Goal: Task Accomplishment & Management: Complete application form

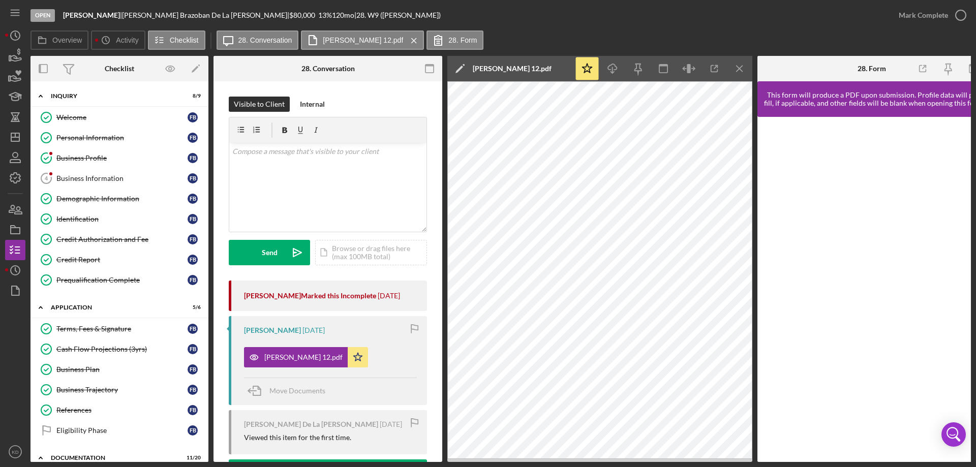
scroll to position [359, 0]
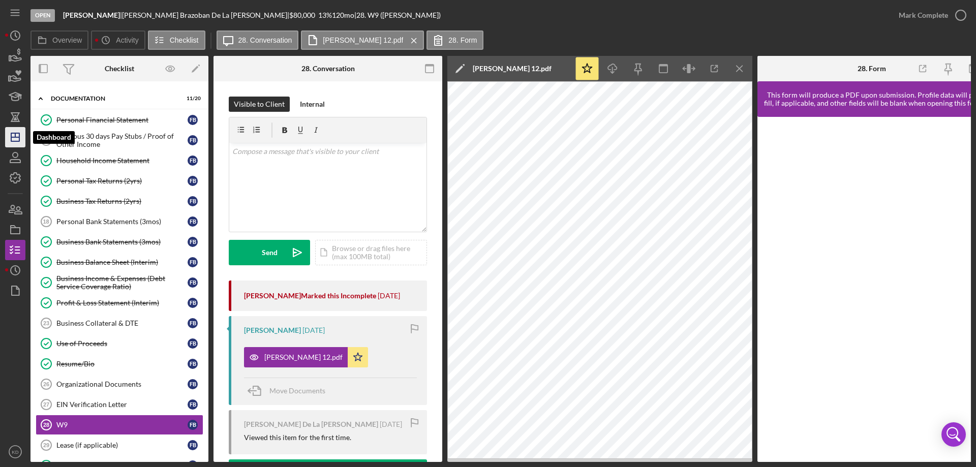
click at [13, 139] on icon "Icon/Dashboard" at bounding box center [15, 137] width 25 height 25
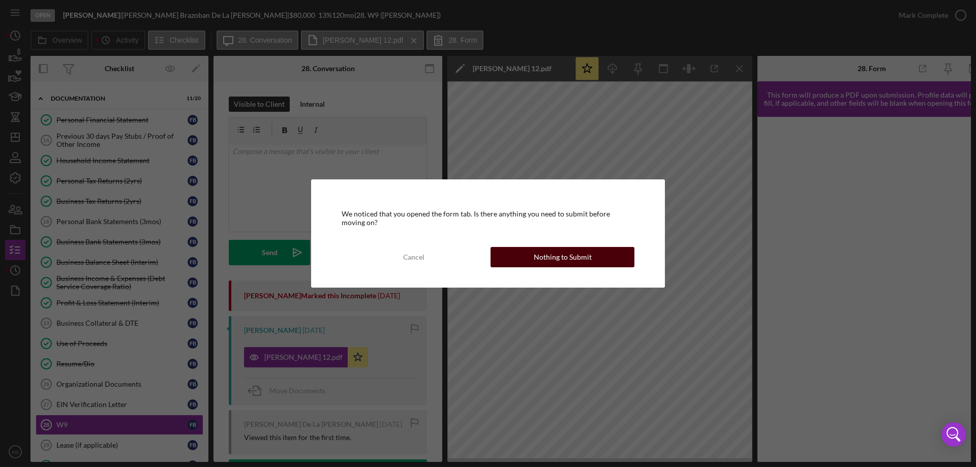
click at [523, 255] on button "Nothing to Submit" at bounding box center [562, 257] width 144 height 20
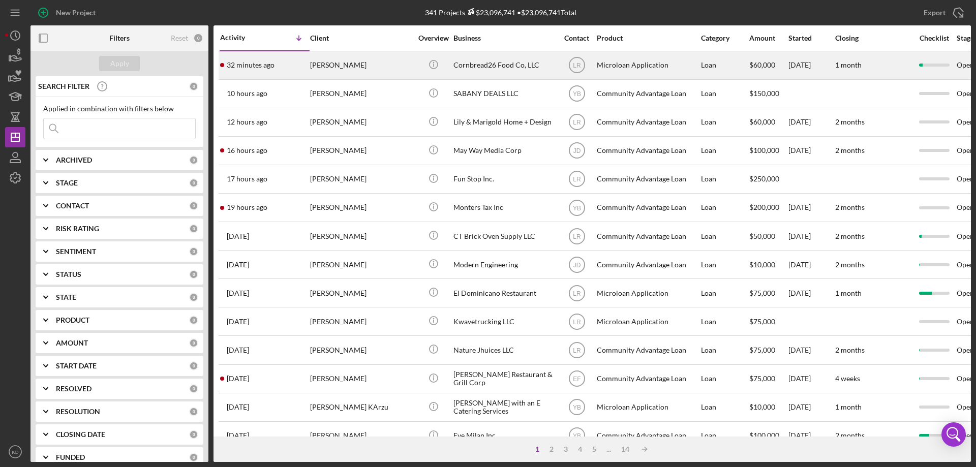
click at [486, 64] on div "Cornbread26 Food Co, LLC" at bounding box center [504, 65] width 102 height 27
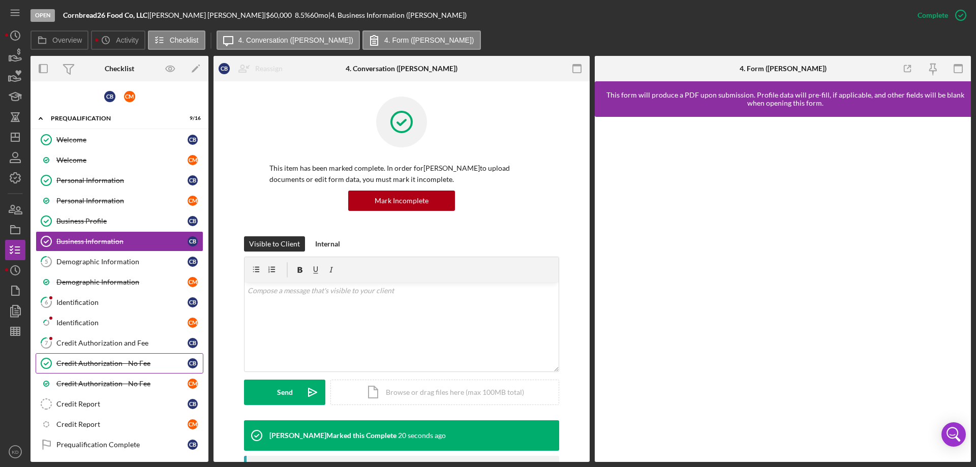
click at [90, 364] on div "Credit Authorization - No Fee" at bounding box center [121, 363] width 131 height 8
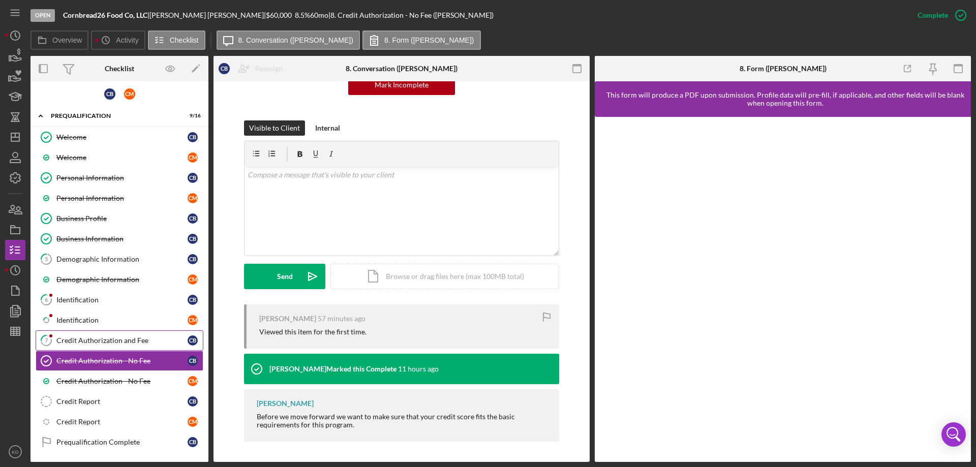
scroll to position [3, 0]
click at [111, 337] on div "Credit Authorization and Fee" at bounding box center [121, 340] width 131 height 8
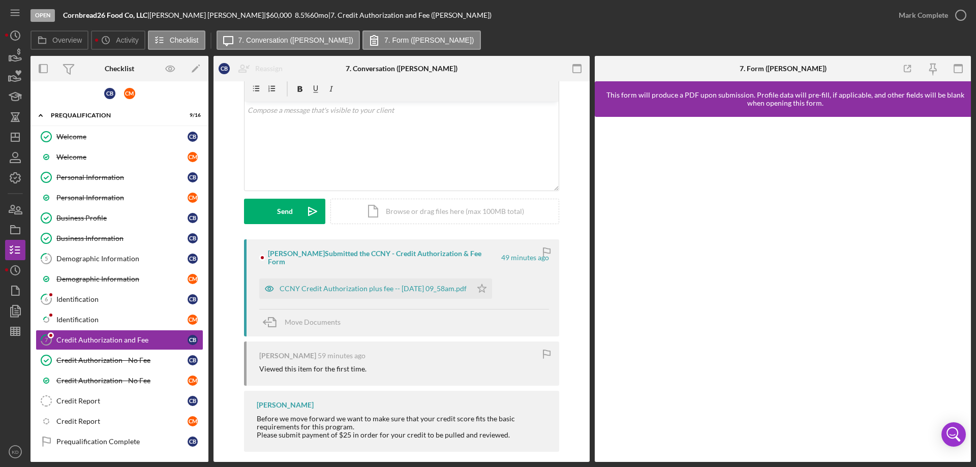
scroll to position [43, 0]
click at [408, 283] on div "CCNY Credit Authorization plus fee -- [DATE] 09_58am.pdf" at bounding box center [373, 287] width 187 height 8
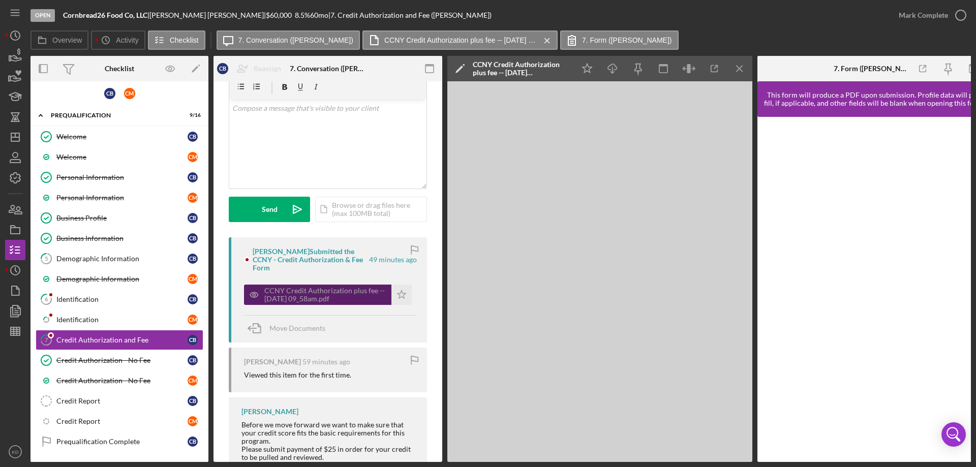
scroll to position [44, 0]
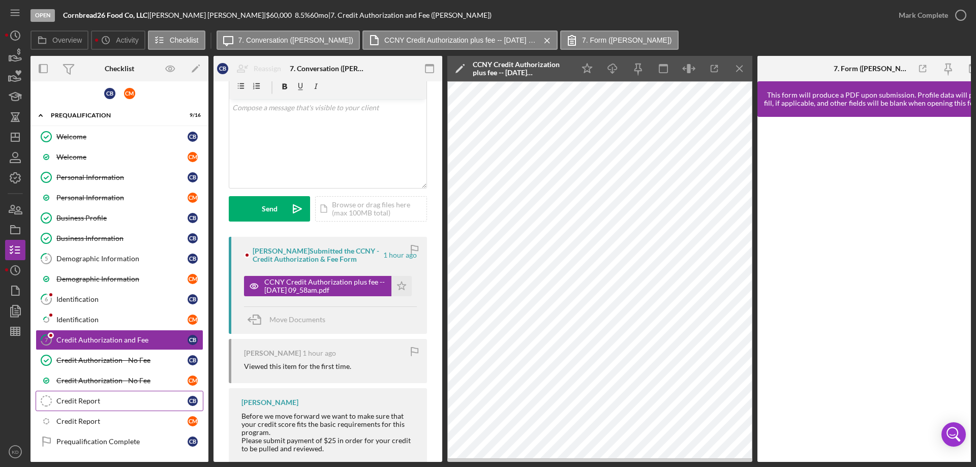
click at [66, 402] on div "Credit Report" at bounding box center [121, 401] width 131 height 8
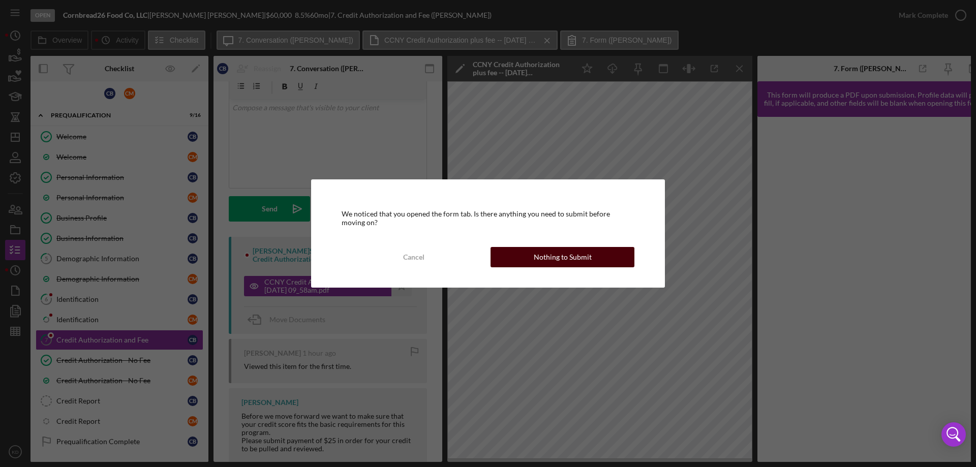
click at [554, 262] on div "Nothing to Submit" at bounding box center [563, 257] width 58 height 20
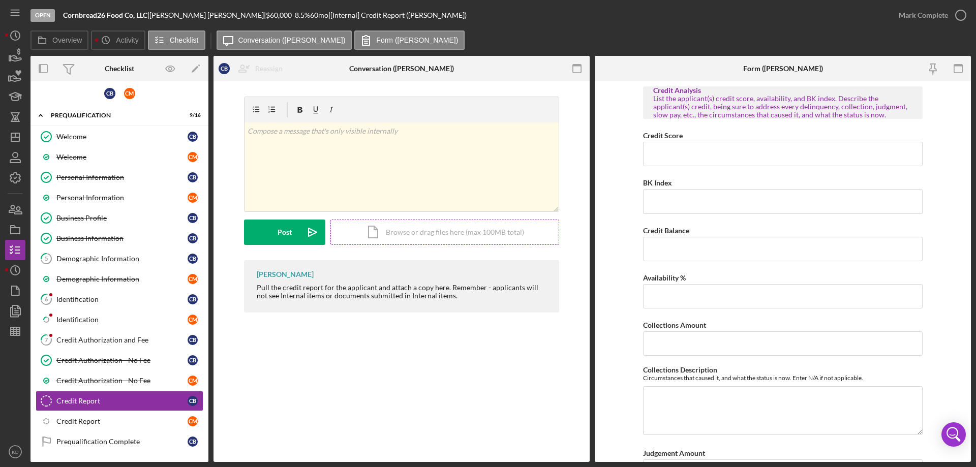
click at [435, 238] on div "Icon/Document Browse or drag files here (max 100MB total) Tap to choose files o…" at bounding box center [444, 232] width 229 height 25
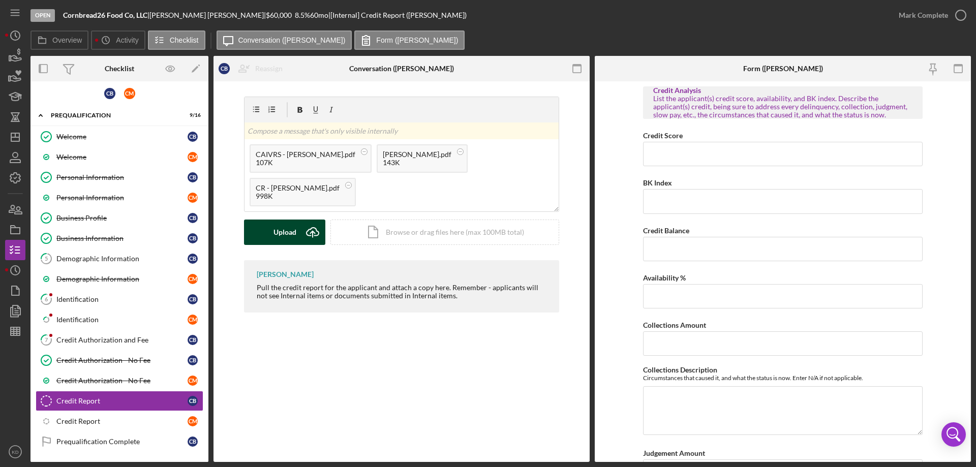
click at [281, 227] on div "Upload" at bounding box center [284, 232] width 23 height 25
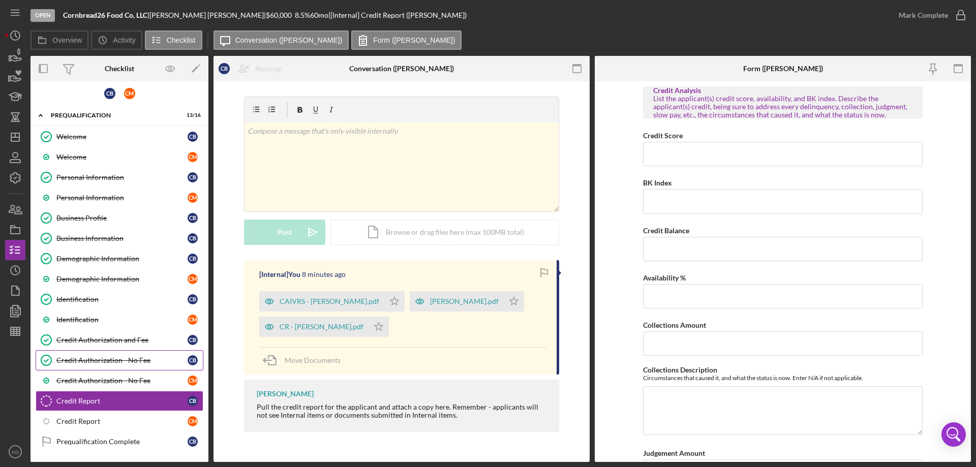
click at [120, 356] on div "Credit Authorization - No Fee" at bounding box center [121, 360] width 131 height 8
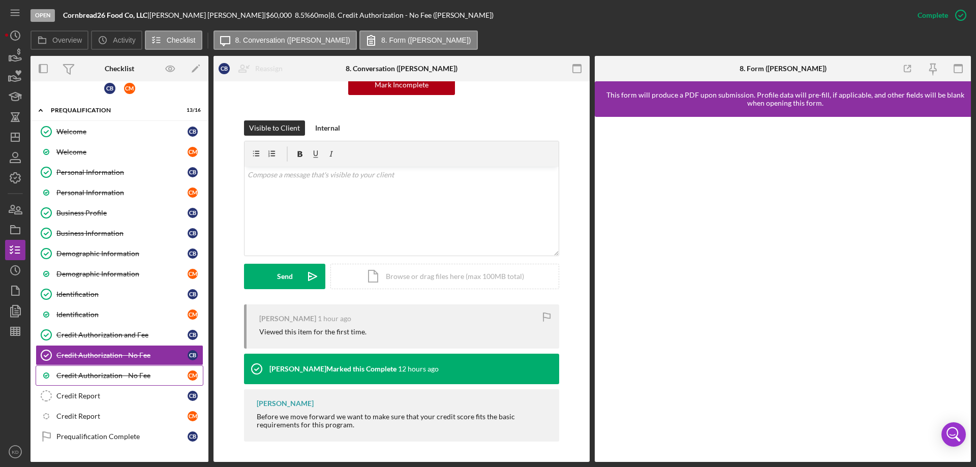
scroll to position [9, 0]
click at [90, 371] on div "Credit Authorization - No Fee" at bounding box center [121, 375] width 131 height 8
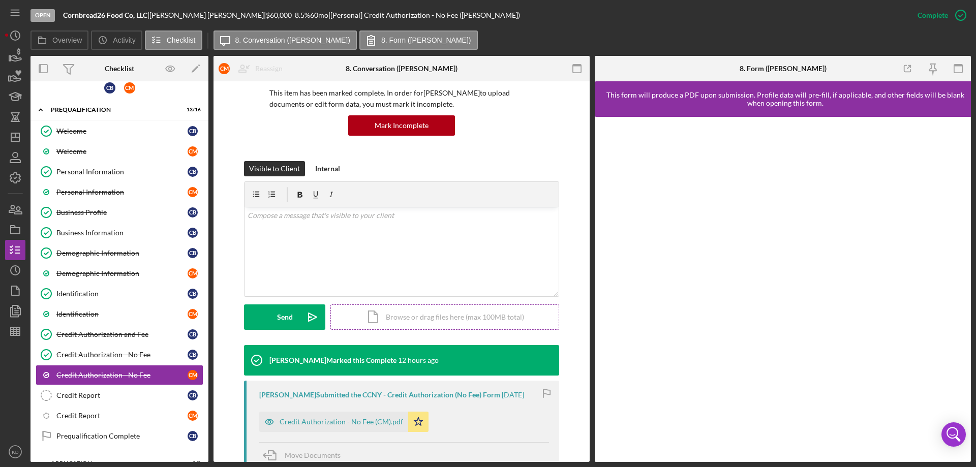
scroll to position [210, 0]
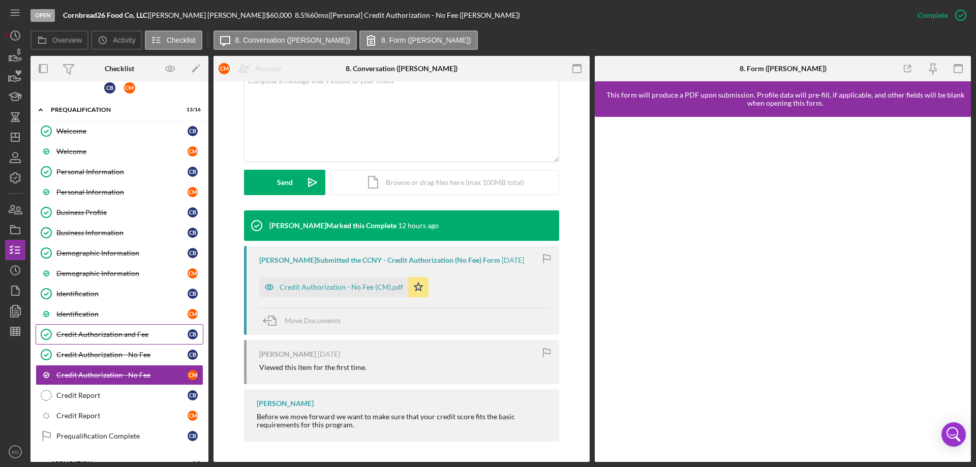
click at [113, 334] on div "Credit Authorization and Fee" at bounding box center [121, 334] width 131 height 8
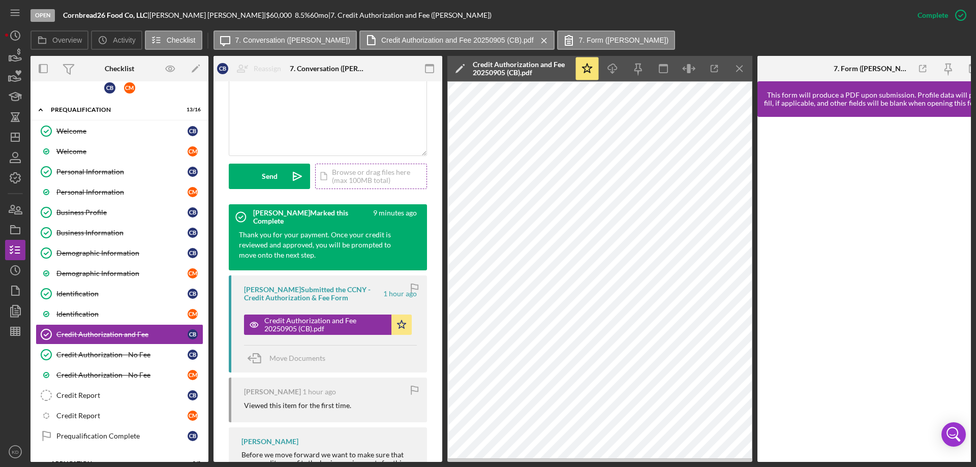
scroll to position [293, 0]
